Goal: Task Accomplishment & Management: Manage account settings

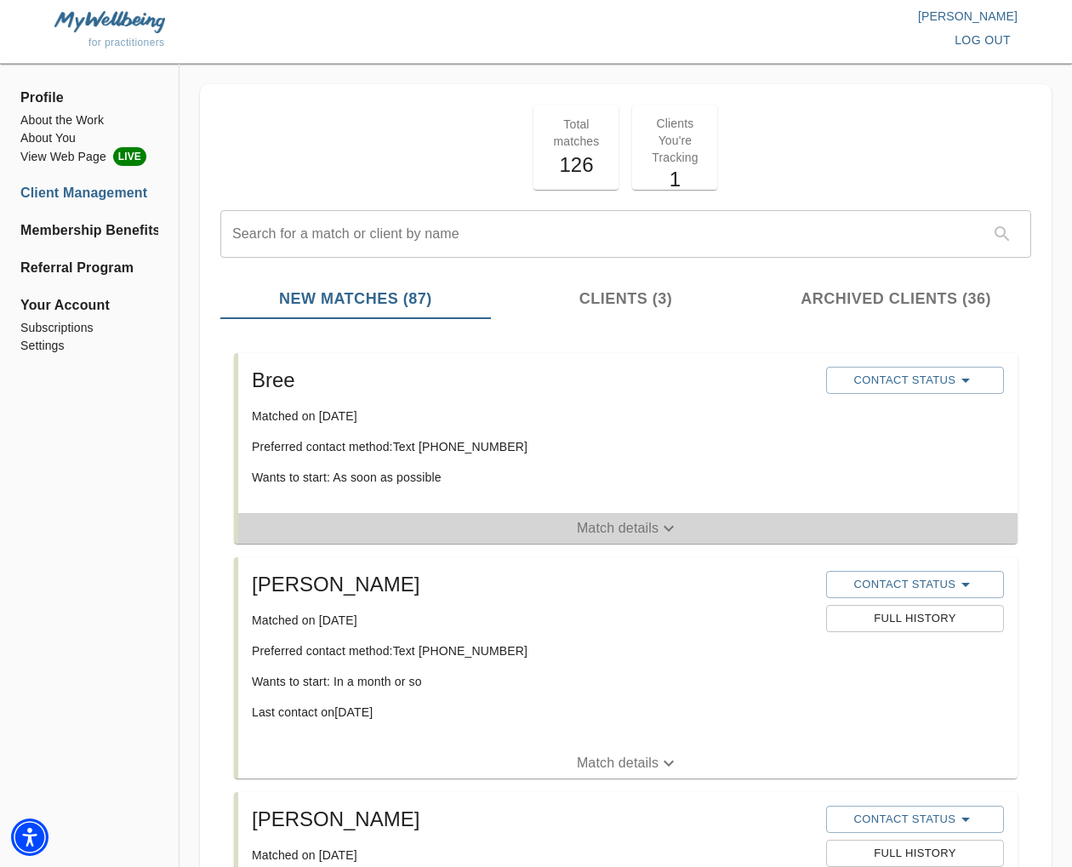
click at [582, 532] on p "Match details" at bounding box center [618, 528] width 82 height 20
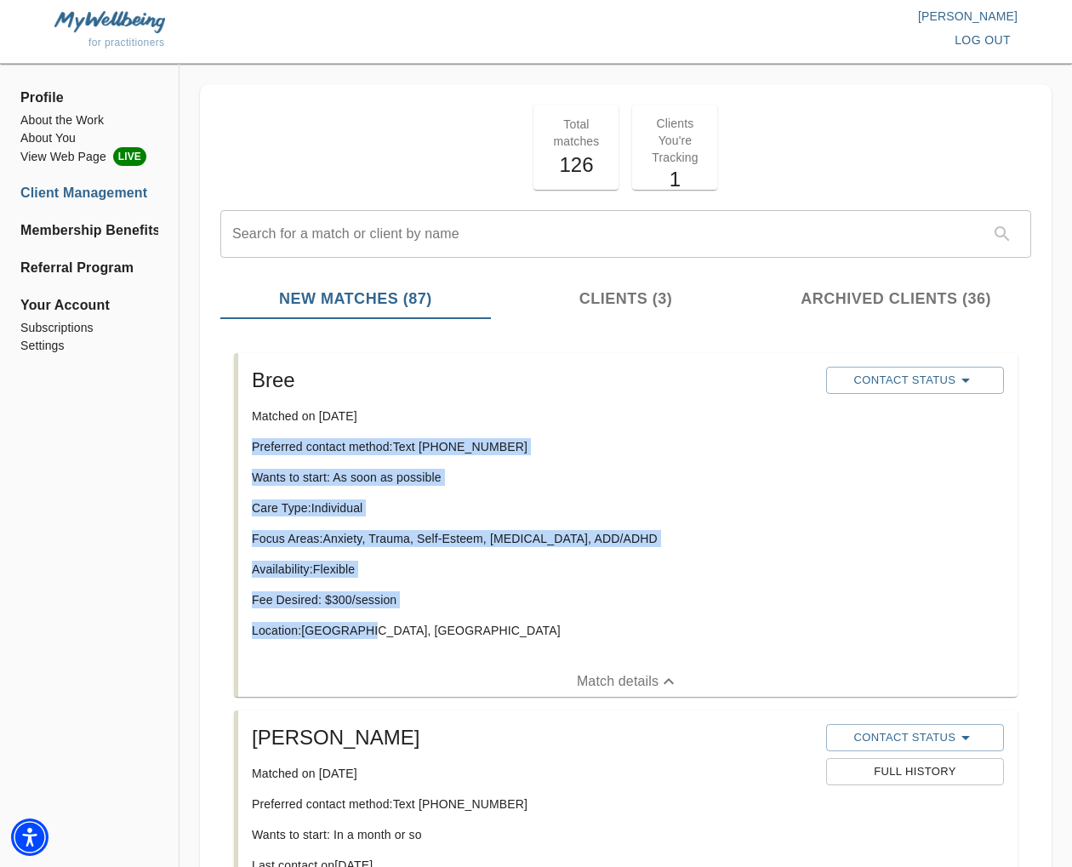
drag, startPoint x: 369, startPoint y: 623, endPoint x: 243, endPoint y: 451, distance: 213.7
click at [243, 451] on div "Bree Matched on [DATE] Preferred contact method: Text [PHONE_NUMBER] Wants to s…" at bounding box center [627, 509] width 779 height 313
drag, startPoint x: 467, startPoint y: 534, endPoint x: 488, endPoint y: 454, distance: 82.7
click at [468, 533] on p "Focus Areas: Anxiety, Trauma, Self-Esteem, [MEDICAL_DATA], ADD/ADHD" at bounding box center [532, 538] width 560 height 17
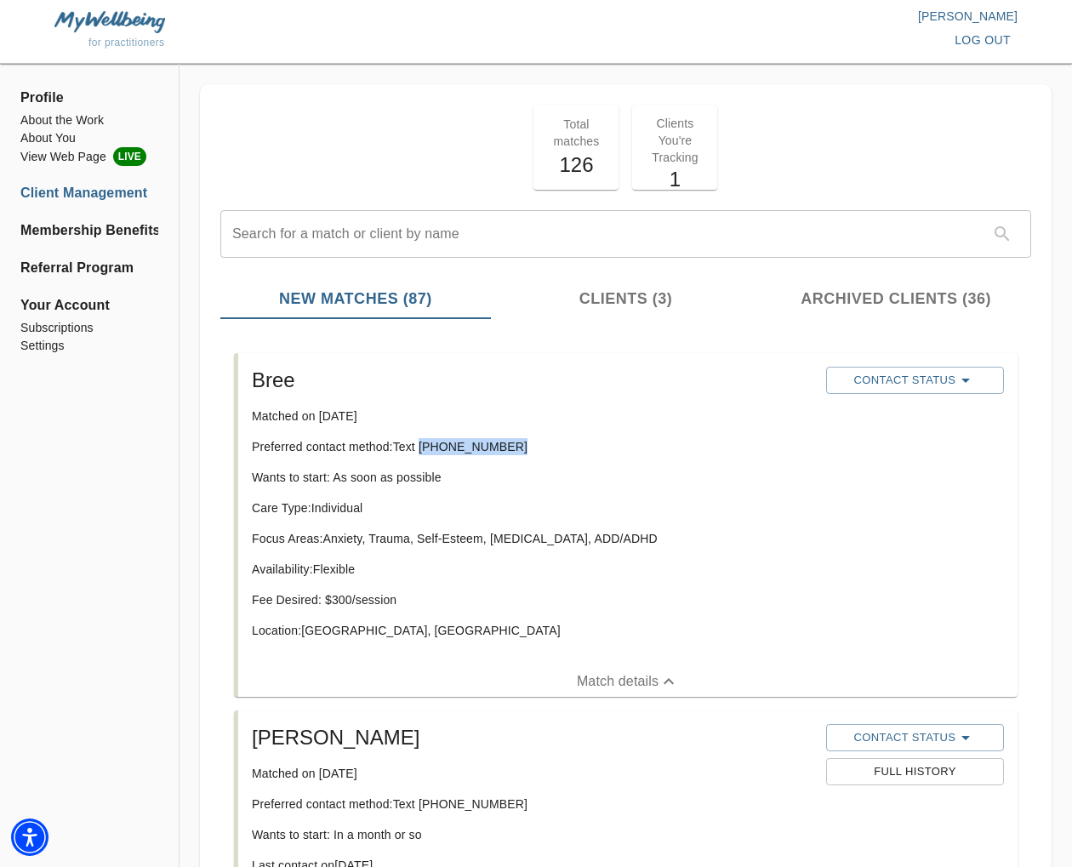
drag, startPoint x: 498, startPoint y: 447, endPoint x: 424, endPoint y: 452, distance: 75.0
click at [424, 452] on p "Preferred contact method: Text [PHONE_NUMBER]" at bounding box center [532, 446] width 560 height 17
copy p "[PHONE_NUMBER]"
click at [384, 628] on p "Location: [GEOGRAPHIC_DATA], [GEOGRAPHIC_DATA]" at bounding box center [532, 630] width 560 height 17
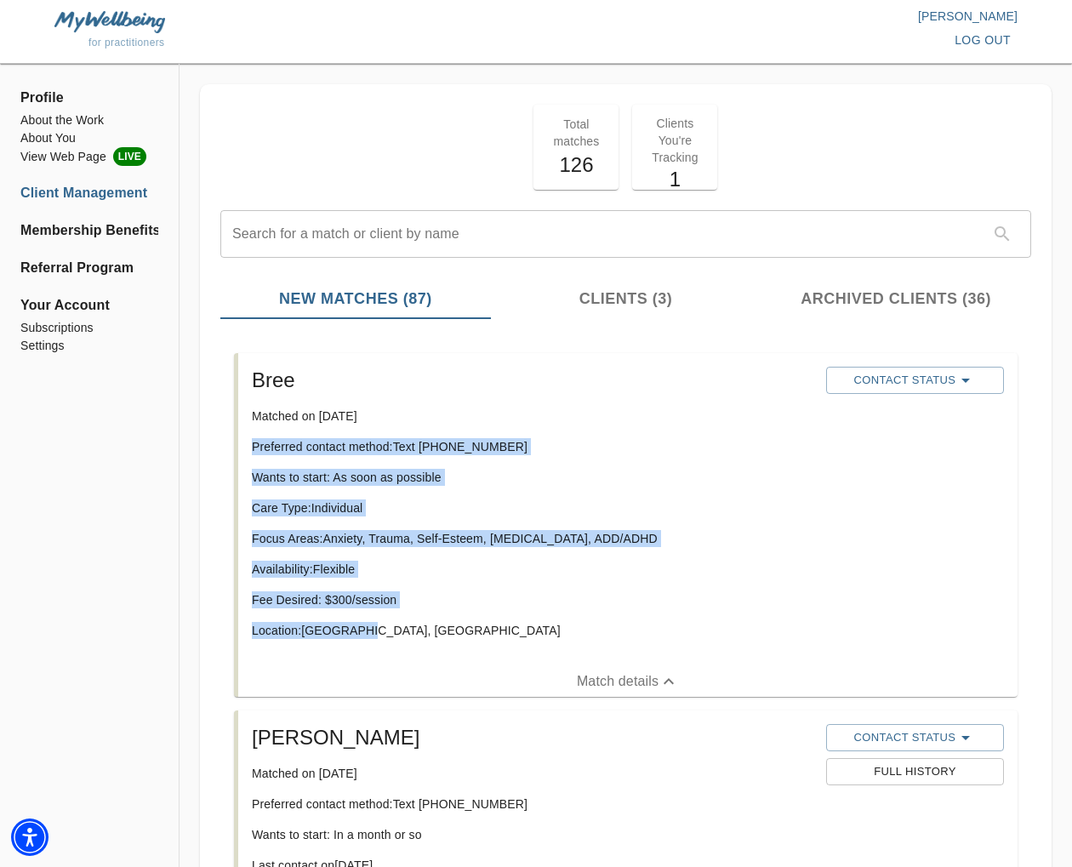
drag, startPoint x: 372, startPoint y: 628, endPoint x: 244, endPoint y: 442, distance: 226.2
click at [244, 442] on div "Bree Matched on [DATE] Preferred contact method: Text [PHONE_NUMBER] Wants to s…" at bounding box center [627, 509] width 779 height 313
copy div "Preferred contact method: Text [PHONE_NUMBER] Wants to start: As soon as possib…"
click at [512, 534] on p "Focus Areas: Anxiety, Trauma, Self-Esteem, [MEDICAL_DATA], ADD/ADHD" at bounding box center [532, 538] width 560 height 17
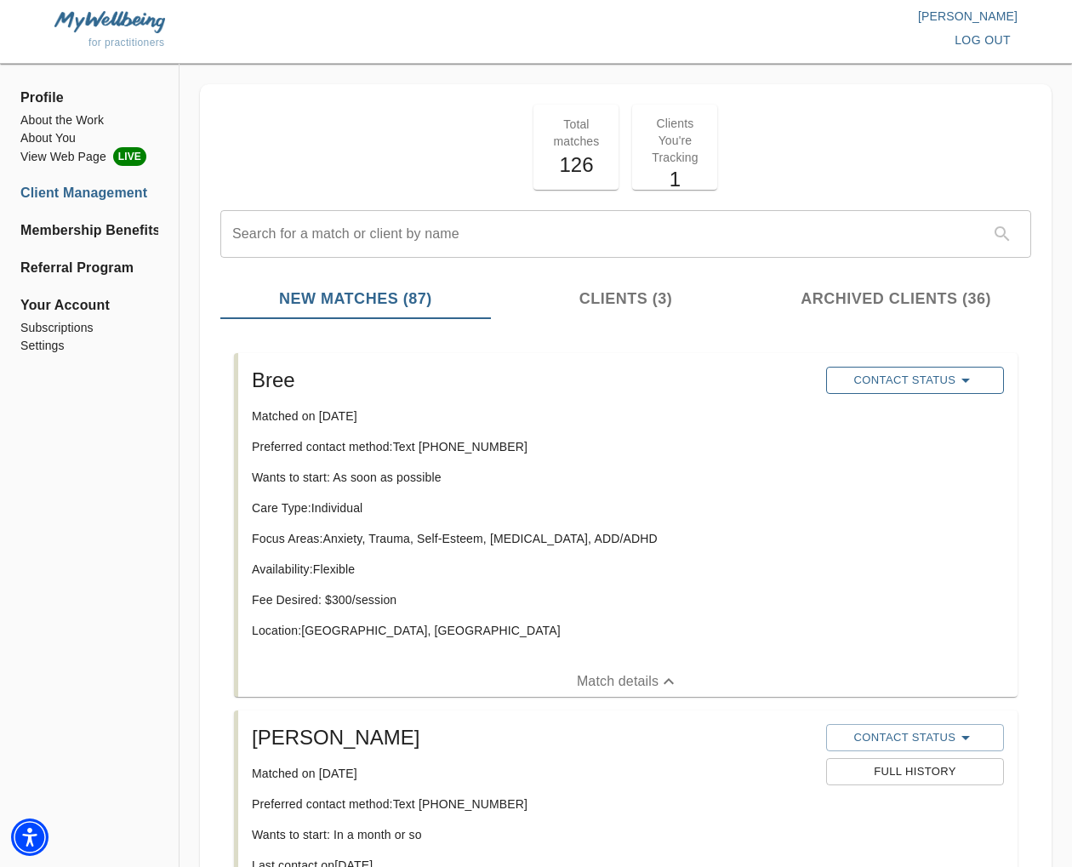
click at [885, 372] on span "Contact Status" at bounding box center [914, 380] width 161 height 20
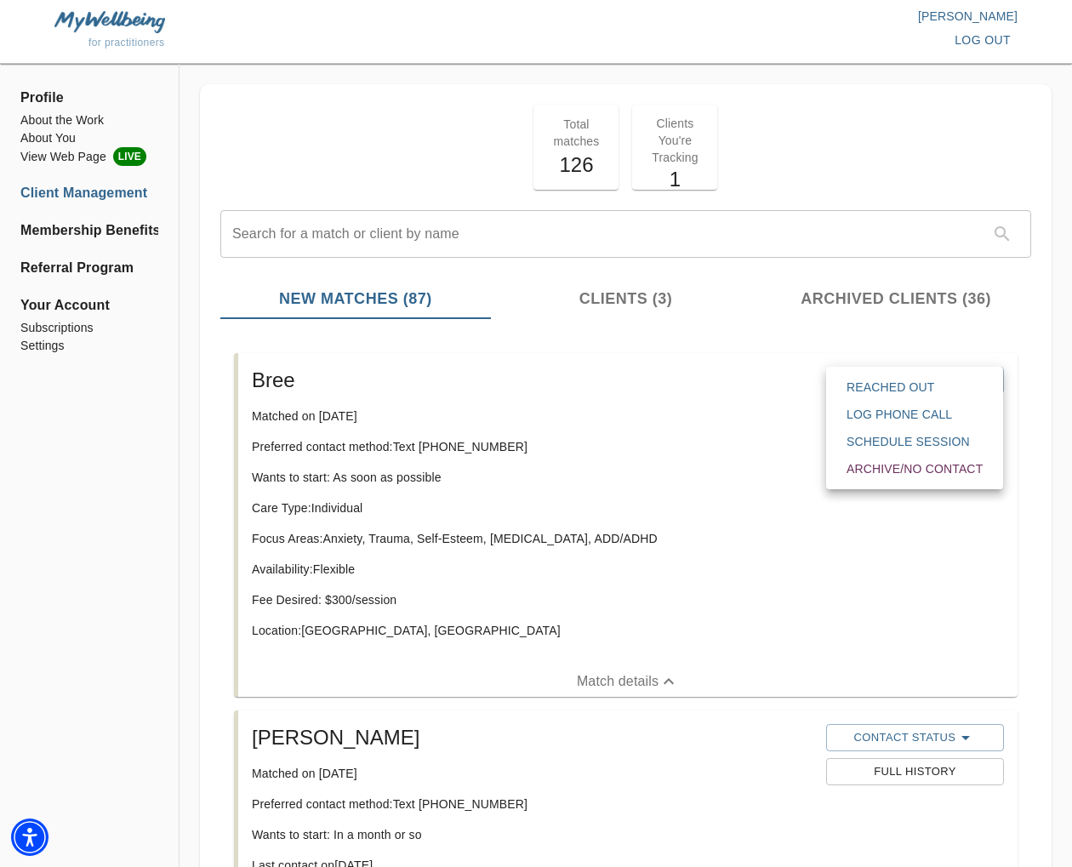
click at [907, 389] on span "Reached Out" at bounding box center [914, 386] width 136 height 17
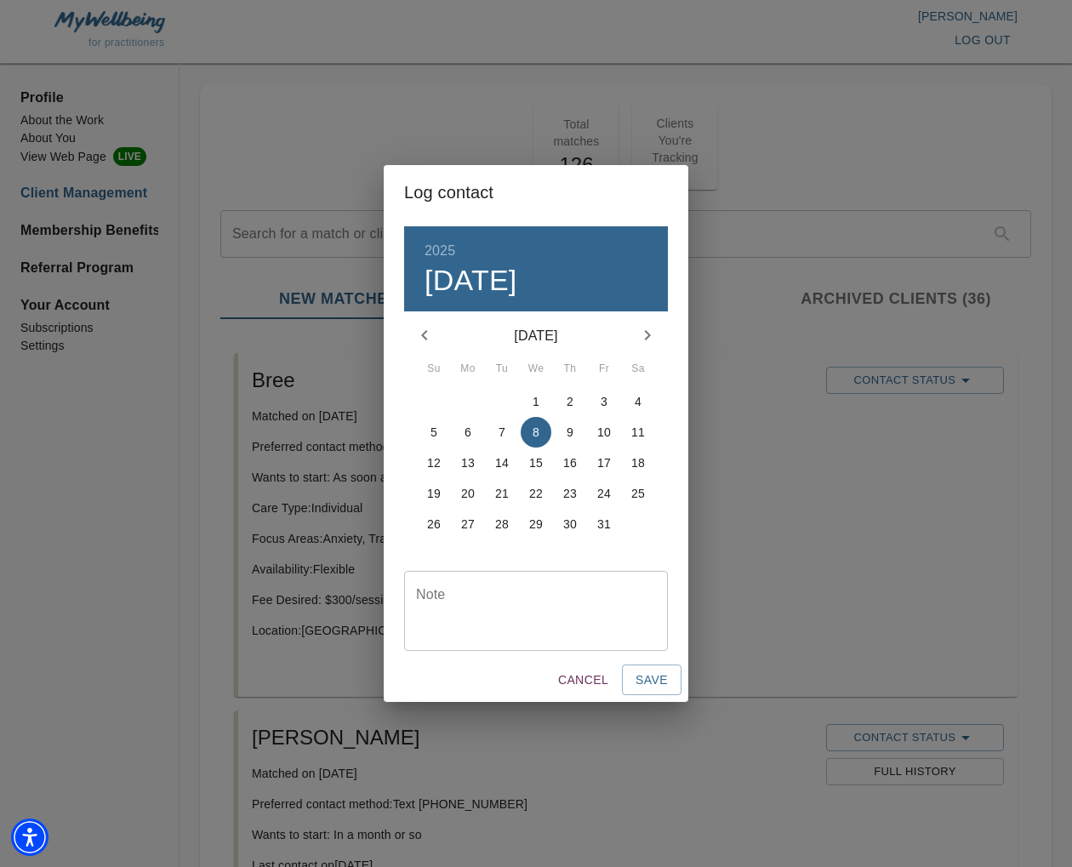
click at [551, 610] on textarea at bounding box center [536, 610] width 240 height 48
type textarea "initial text sent"
click at [668, 680] on button "Save" at bounding box center [652, 679] width 60 height 31
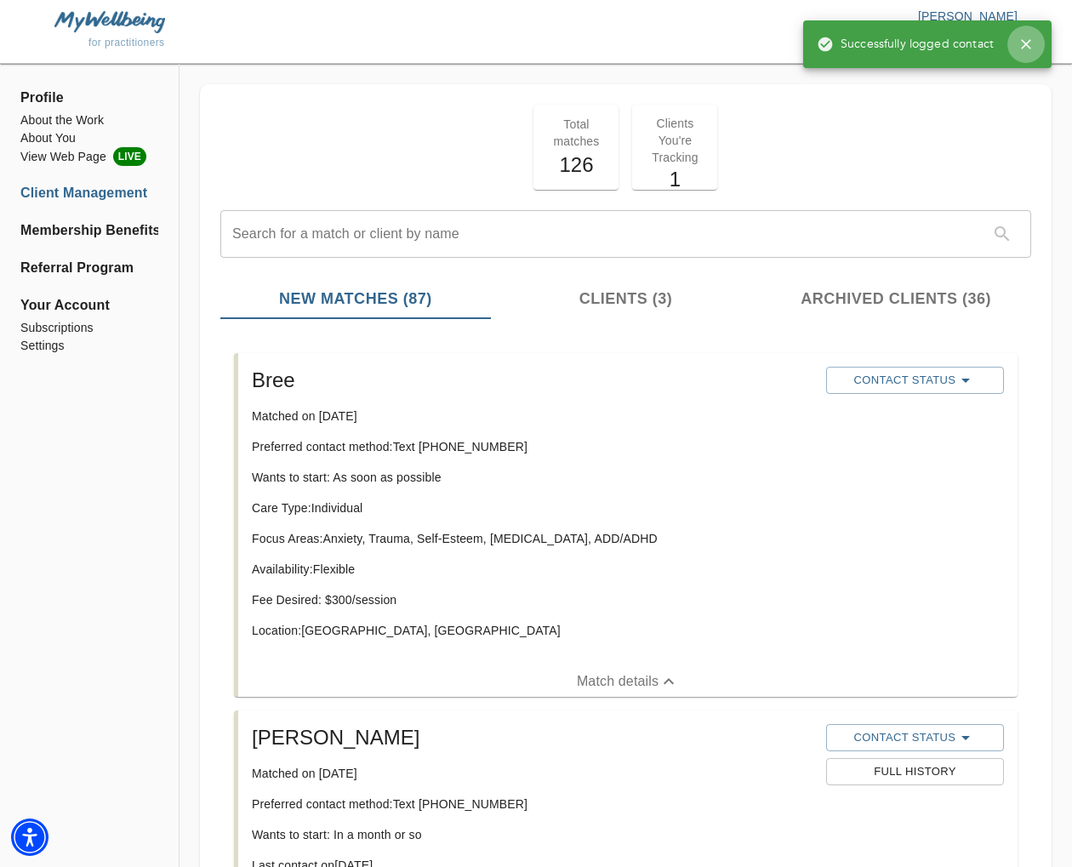
click at [1027, 40] on icon "button" at bounding box center [1025, 44] width 17 height 17
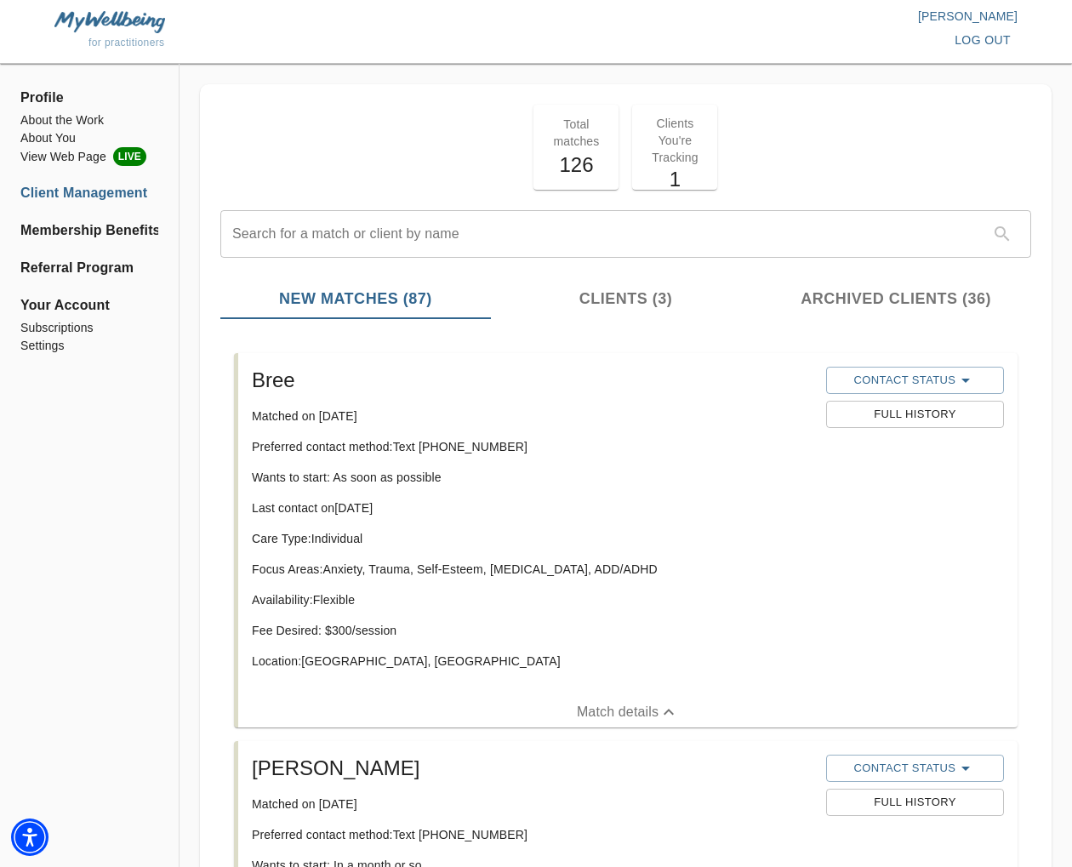
click at [986, 42] on span "log out" at bounding box center [982, 40] width 56 height 21
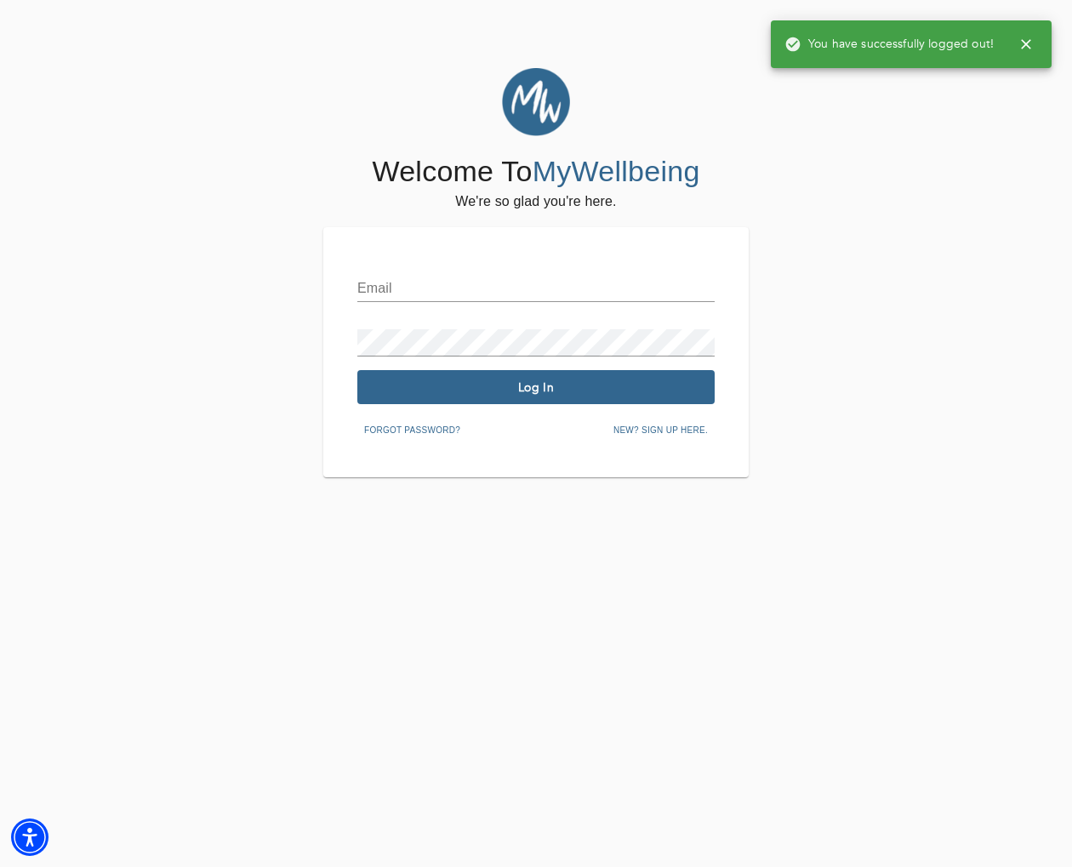
type input "[EMAIL_ADDRESS][DOMAIN_NAME]"
